Goal: Task Accomplishment & Management: Manage account settings

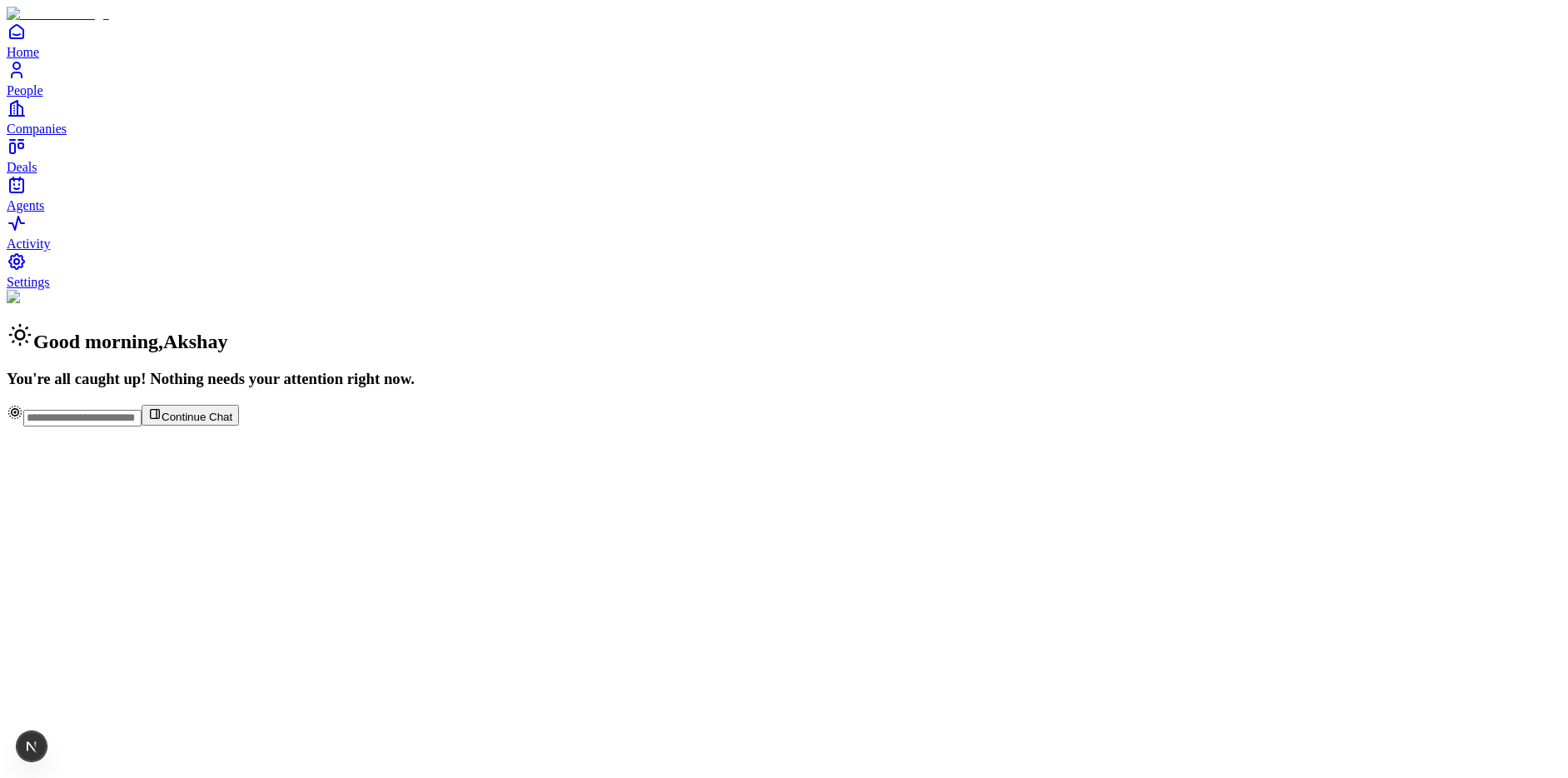
click at [43, 98] on span "People" at bounding box center [24, 91] width 36 height 14
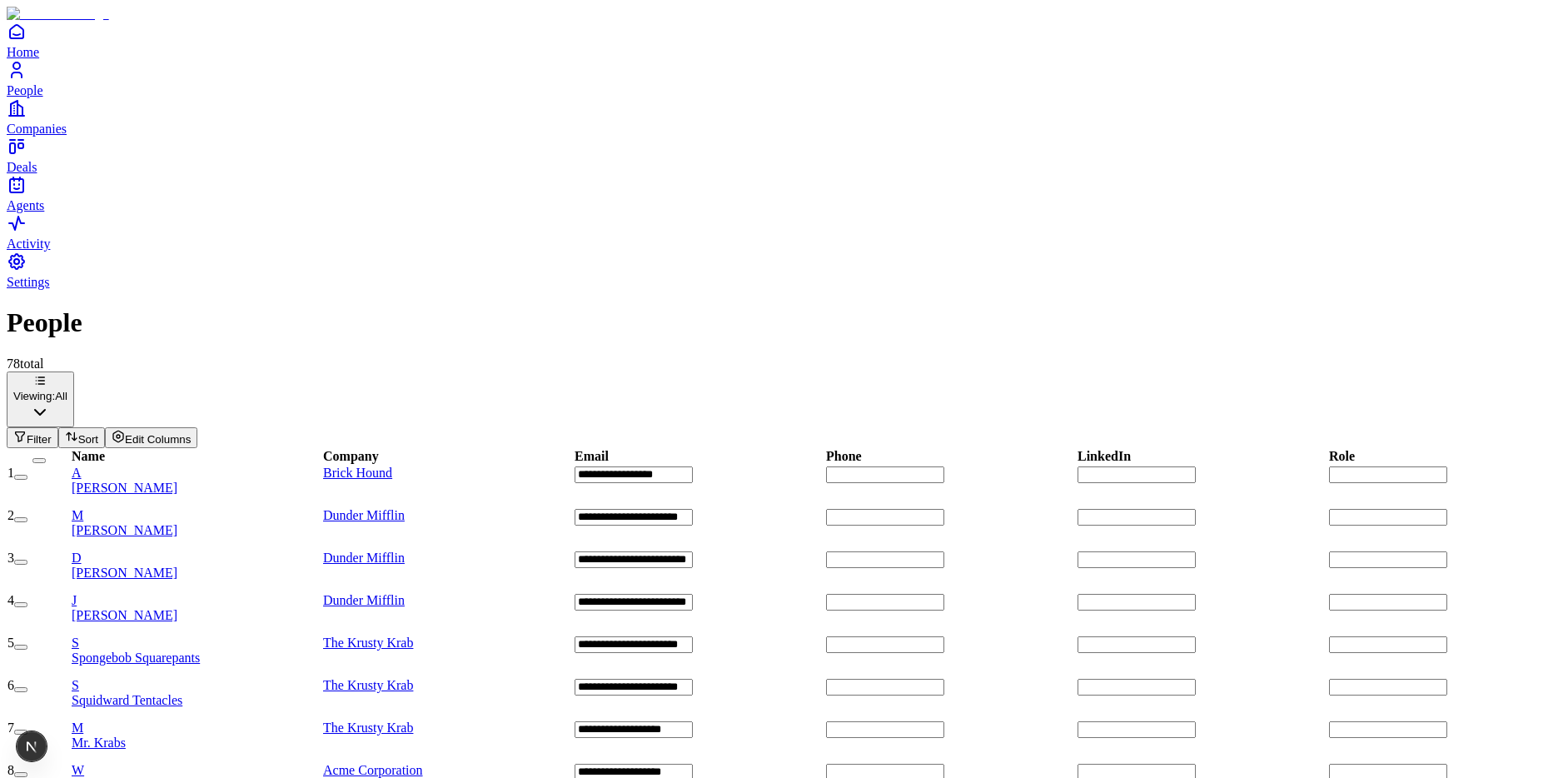
click at [318, 466] on div "A Akshay Guthal" at bounding box center [197, 480] width 250 height 30
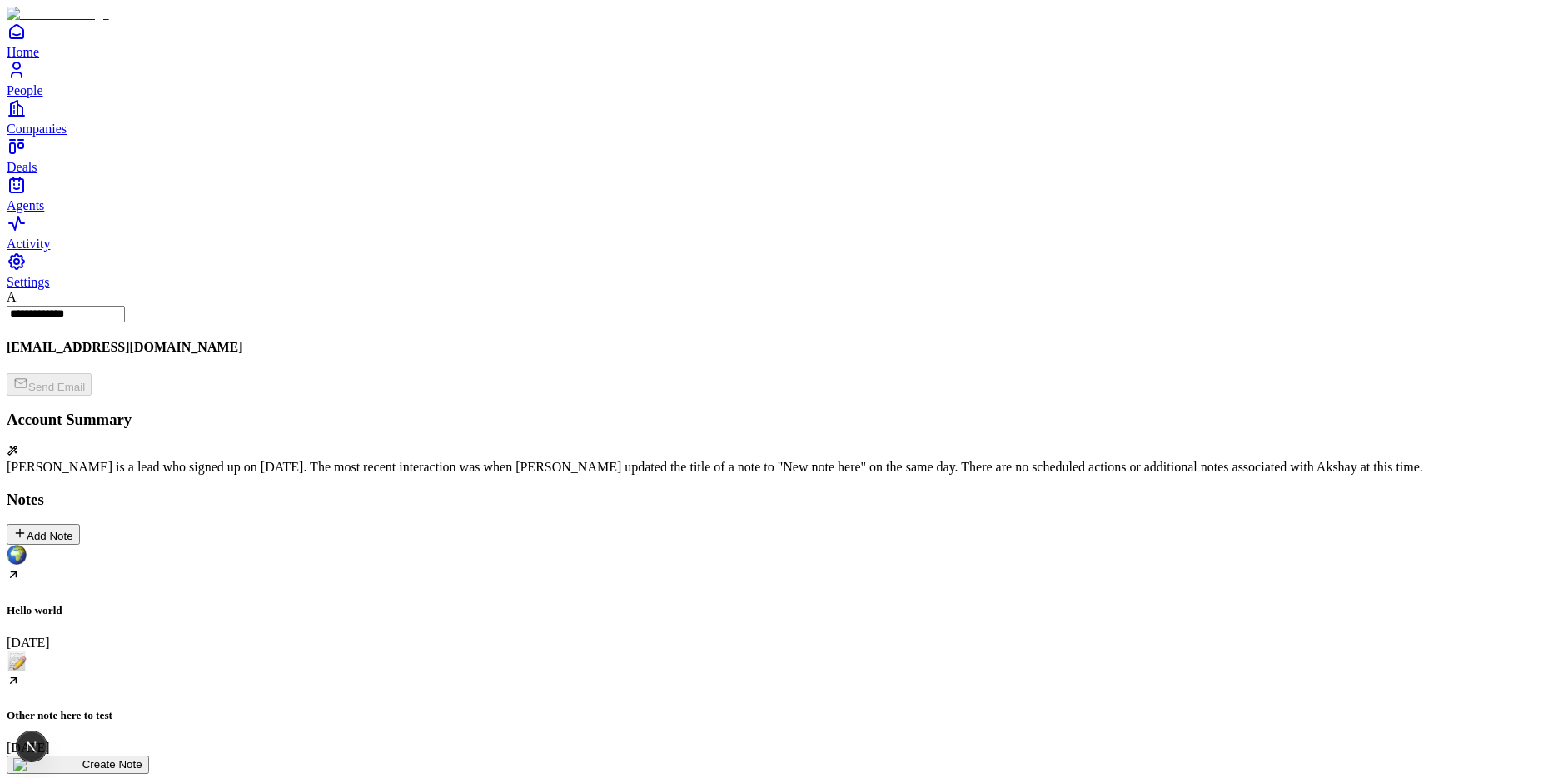
click at [330, 650] on div "Other note here to test August 12" at bounding box center [784, 703] width 1554 height 105
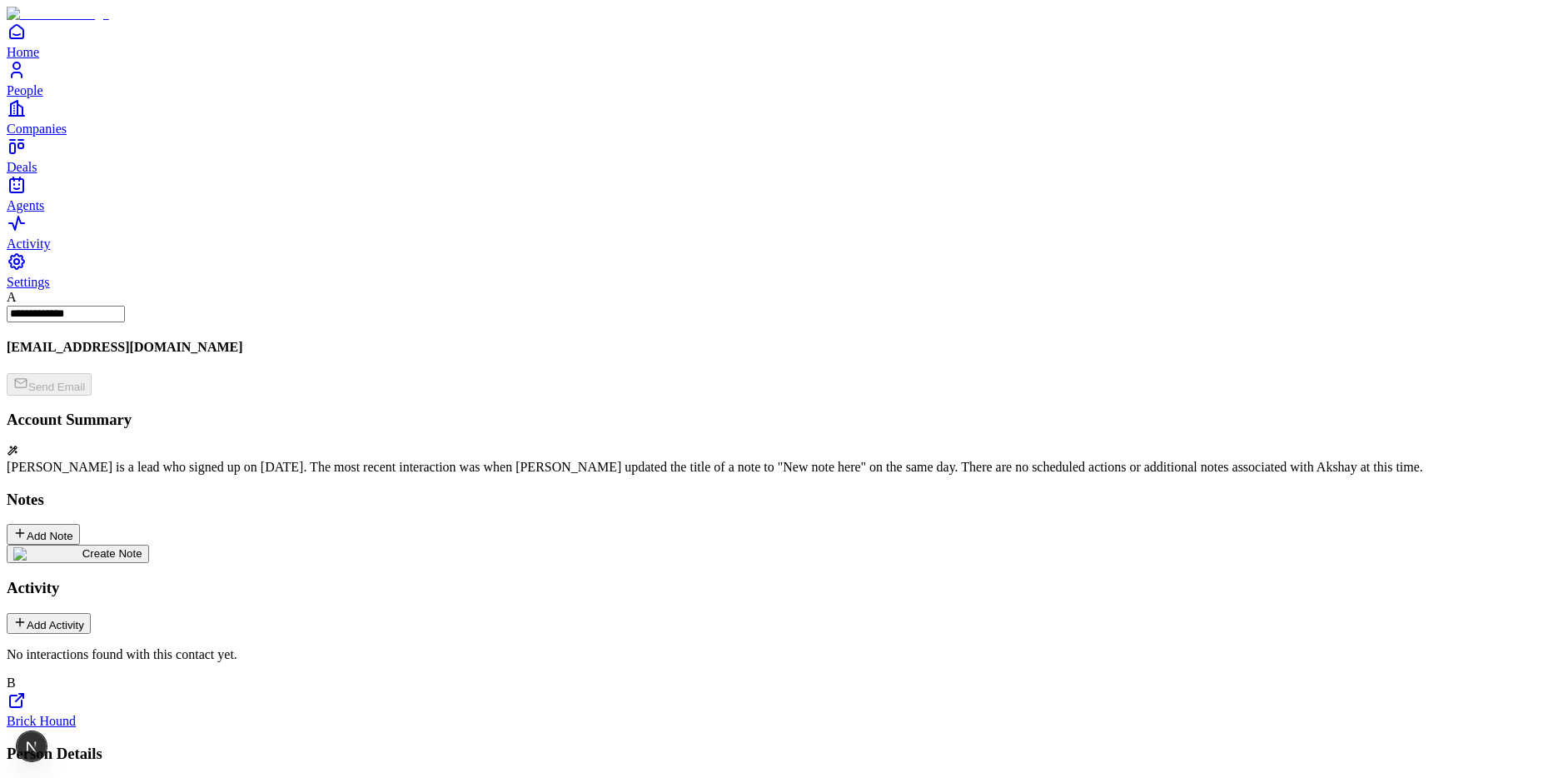
click at [50, 289] on span "Settings" at bounding box center [28, 282] width 43 height 14
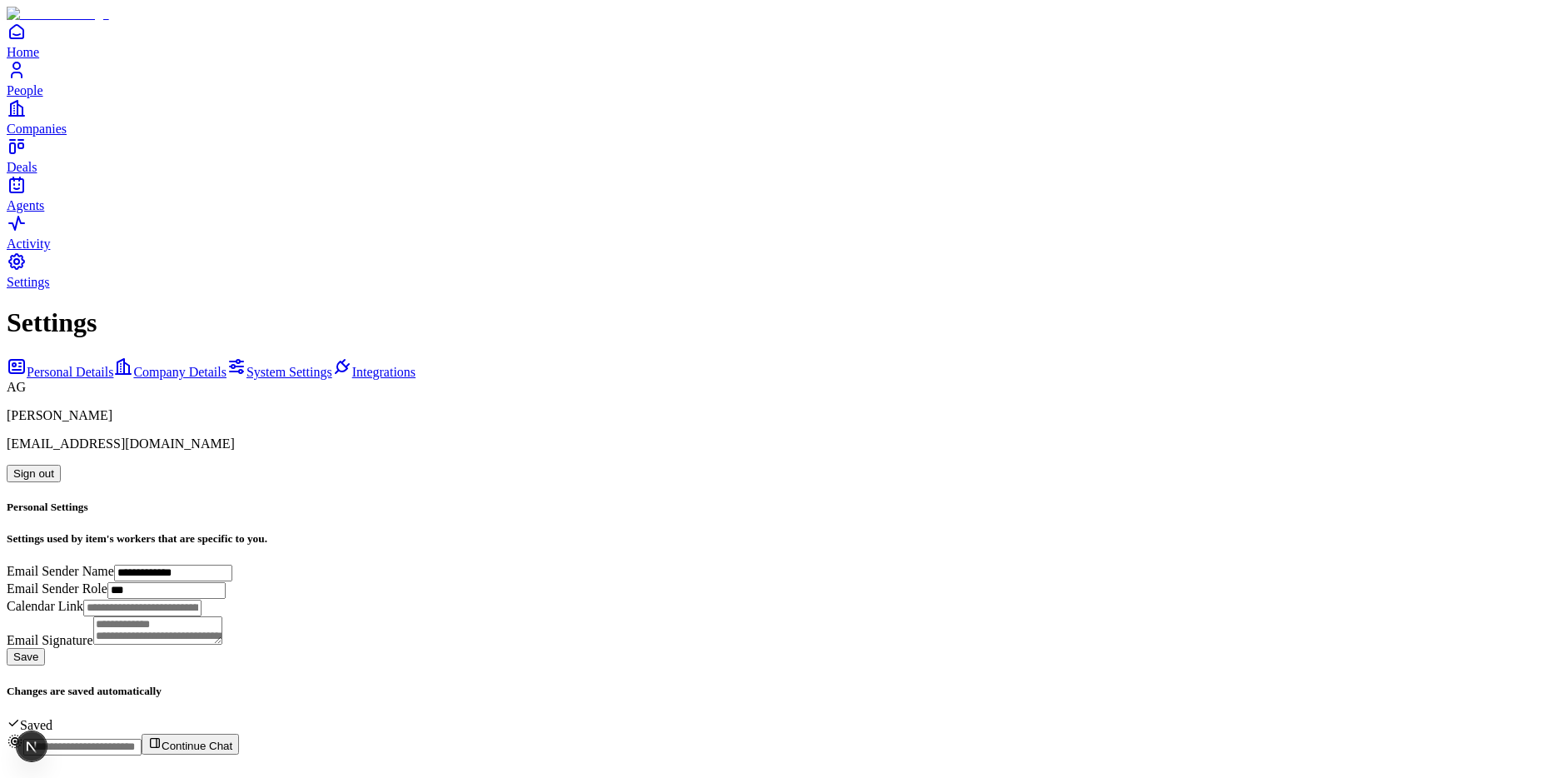
click at [61, 465] on button "Sign out" at bounding box center [34, 473] width 54 height 17
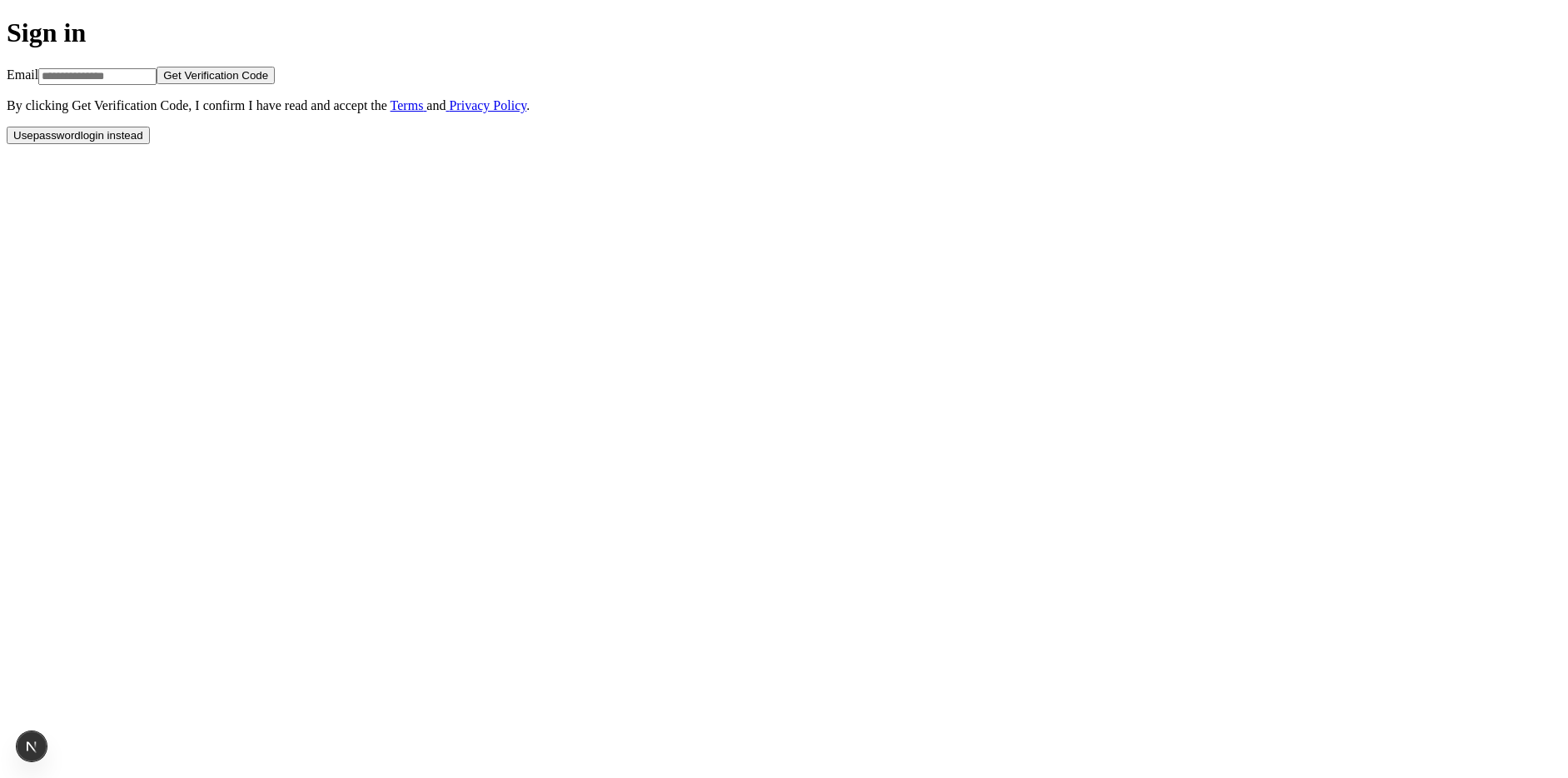
click at [149, 144] on button "Use password login instead" at bounding box center [78, 135] width 143 height 17
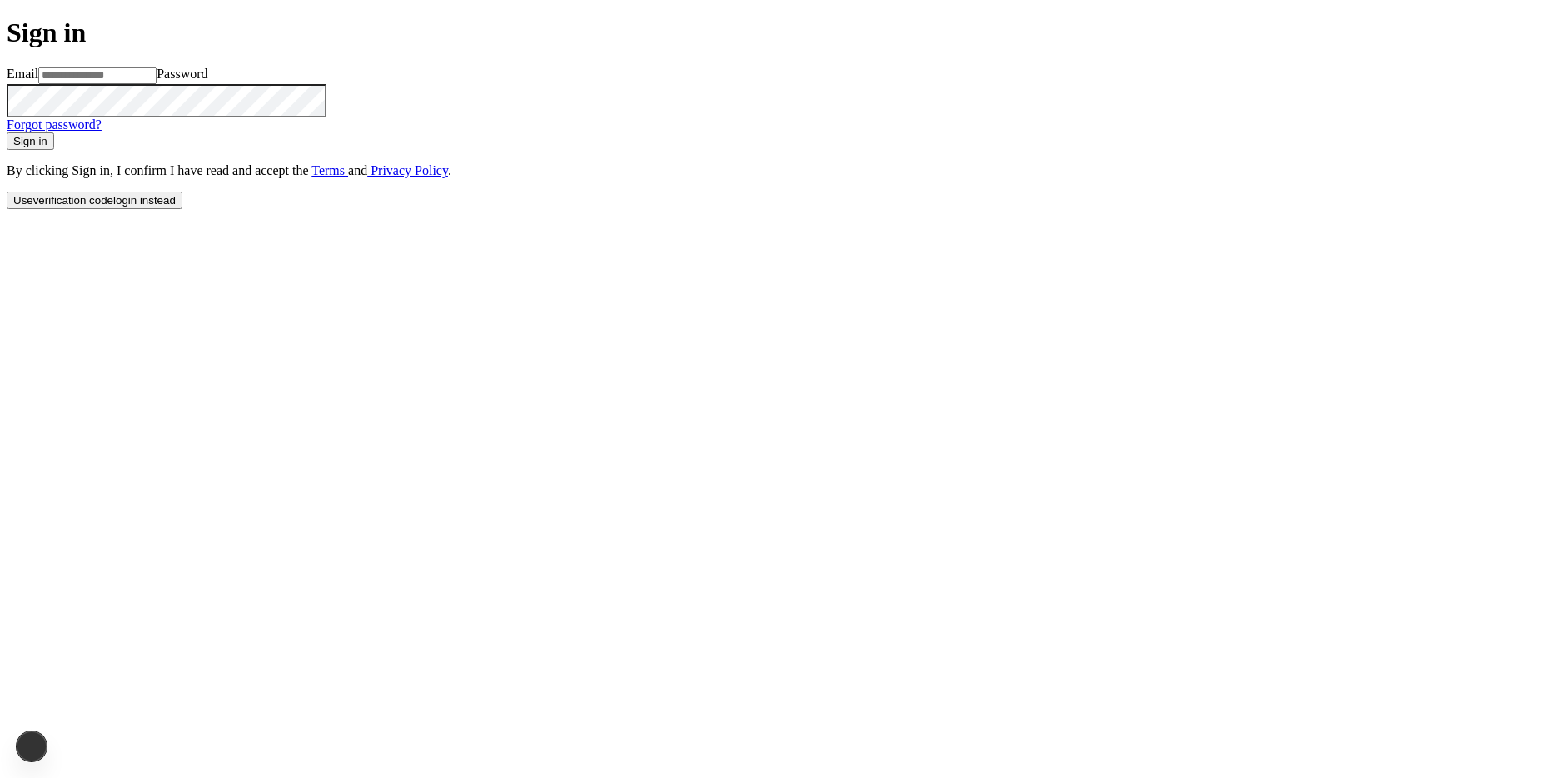
click at [157, 84] on input at bounding box center [97, 75] width 119 height 16
type input "**********"
click at [6, 132] on button "Sign in" at bounding box center [30, 140] width 47 height 17
